Goal: Task Accomplishment & Management: Manage account settings

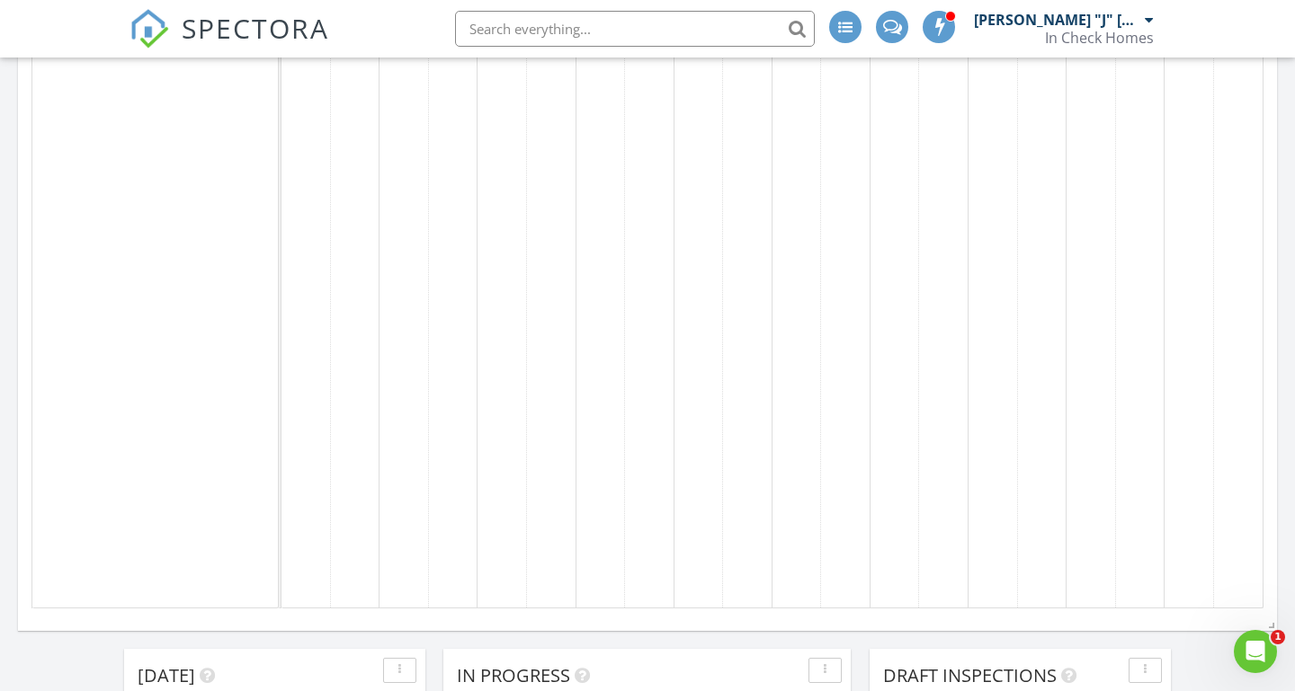
scroll to position [660, 0]
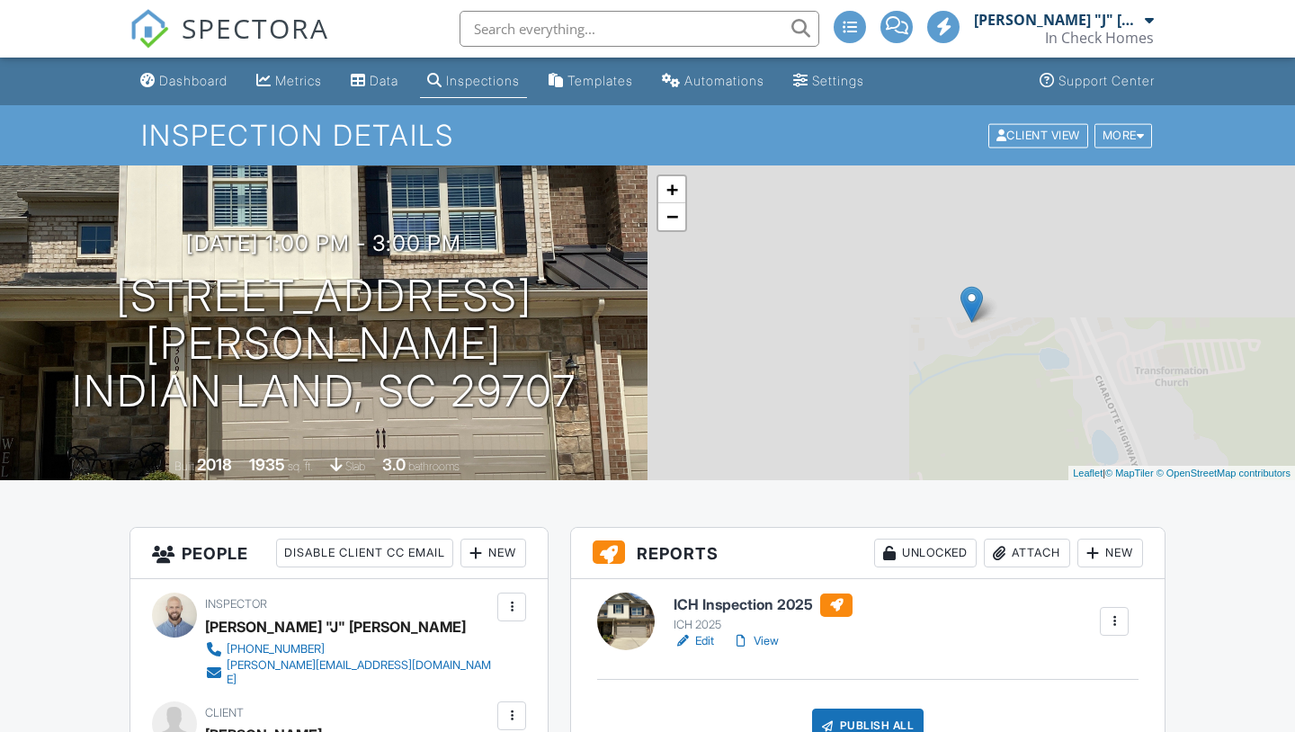
click at [991, 544] on div at bounding box center [999, 553] width 18 height 18
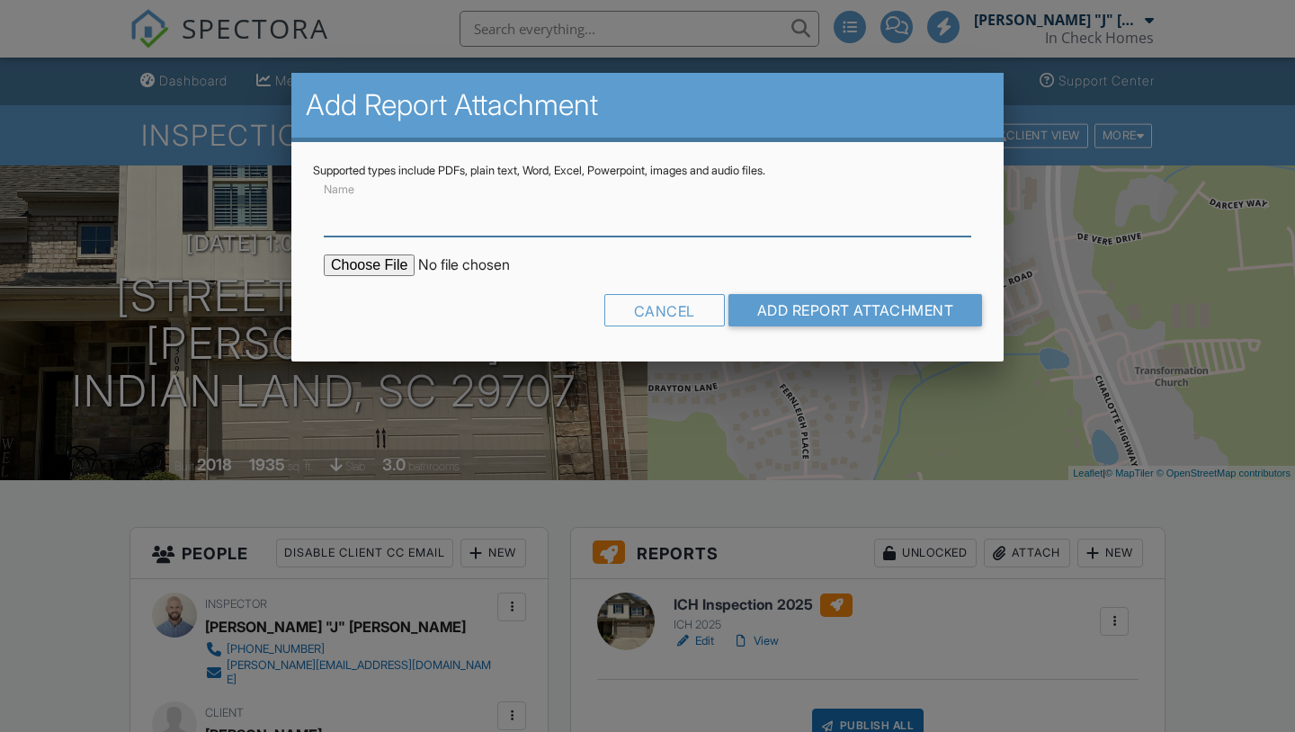
scroll to position [94, 0]
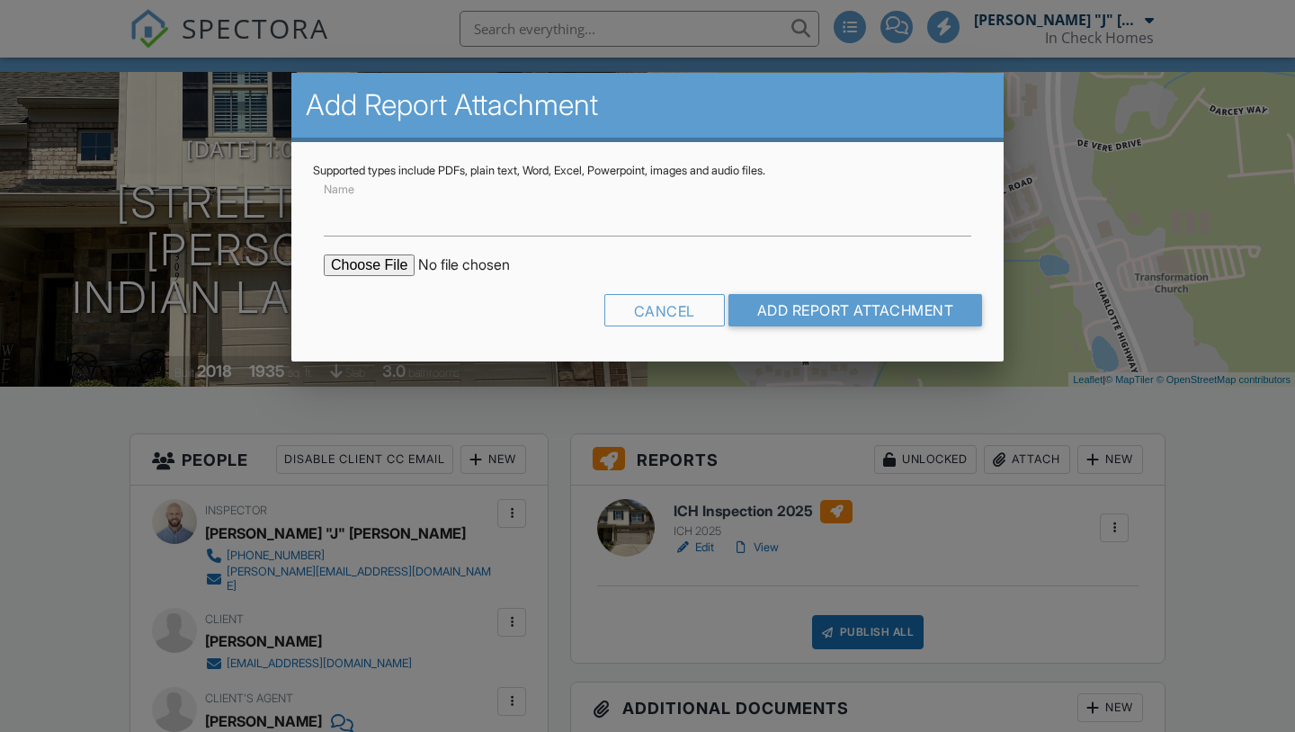
click at [398, 266] on input "file" at bounding box center [477, 265] width 306 height 22
type input "C:\fakepath\CL100-3092 [PERSON_NAME][GEOGRAPHIC_DATA] Dr-Indian Land-SC-29707.p…"
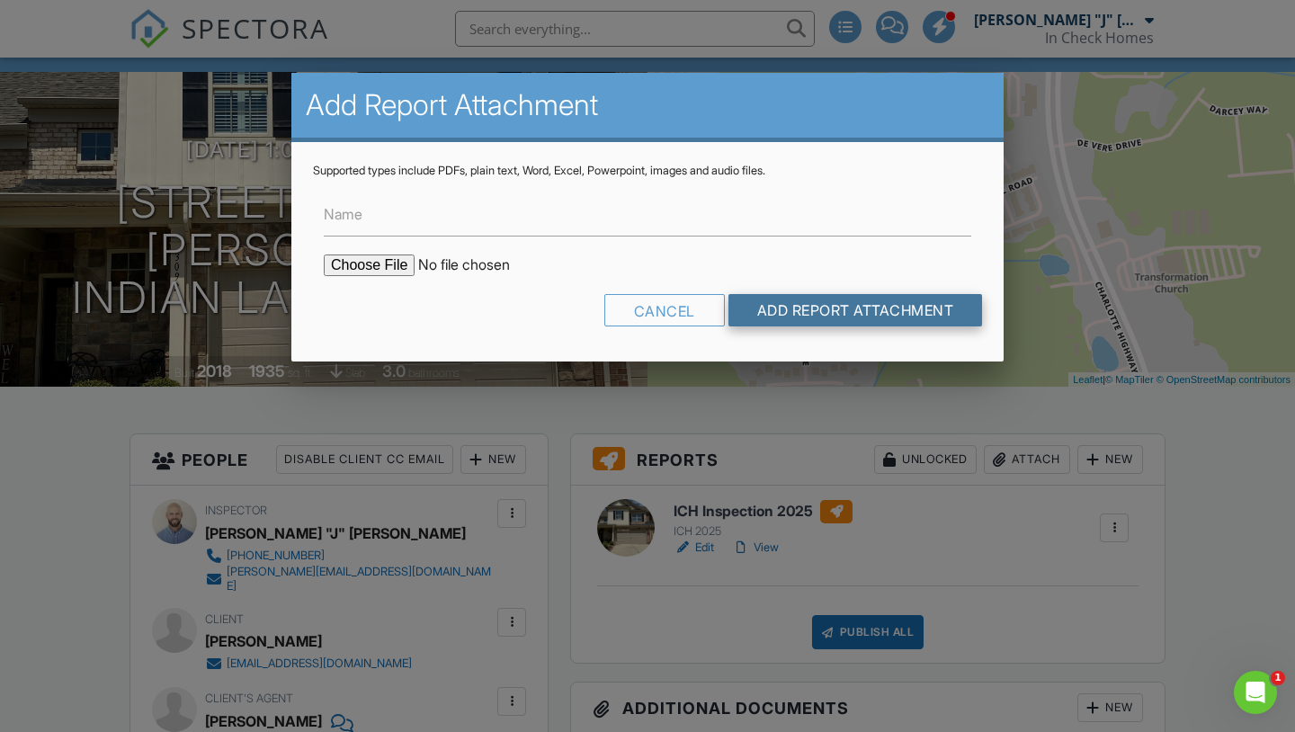
click at [794, 307] on input "Add Report Attachment" at bounding box center [855, 310] width 254 height 32
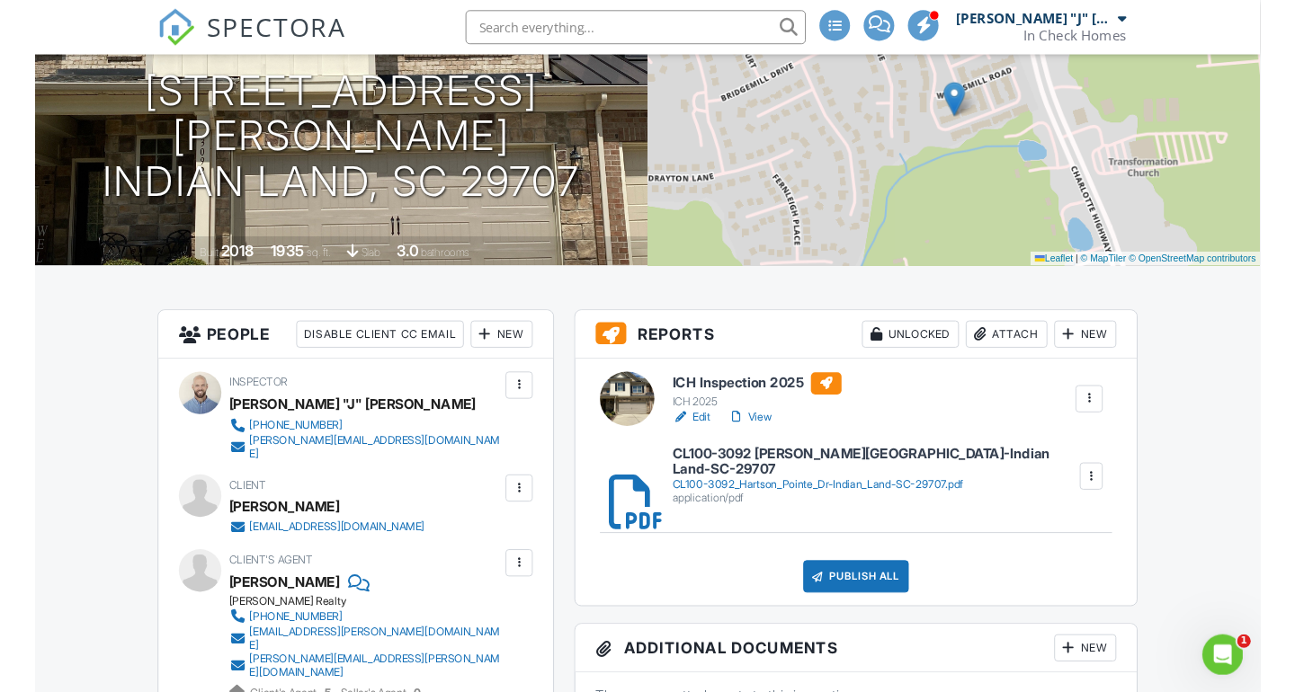
scroll to position [187, 0]
